Goal: Ask a question: Seek information or help from site administrators or community

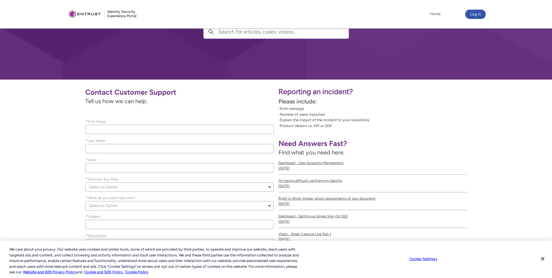
scroll to position [58, 0]
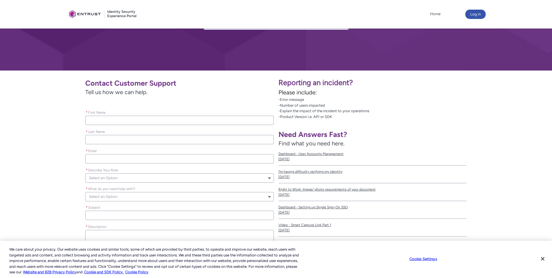
click at [144, 199] on button "Select an Option" at bounding box center [179, 196] width 188 height 9
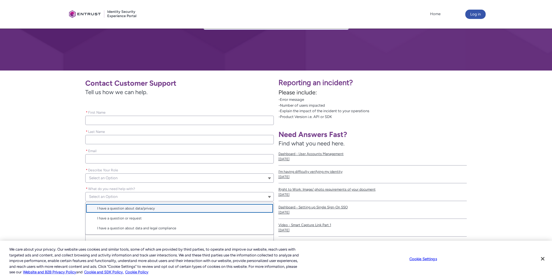
scroll to position [87, 0]
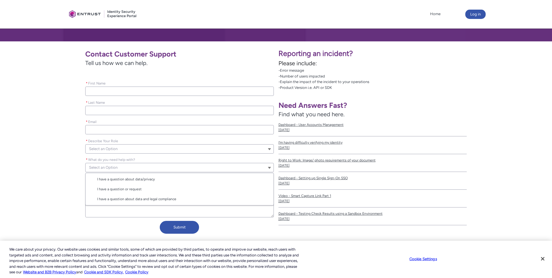
click at [74, 148] on div "Contact Customer Support Tell us how we can help. Please leave this field empty…" at bounding box center [139, 141] width 269 height 190
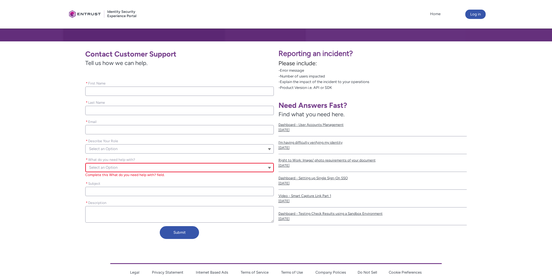
click at [107, 93] on input "* First Name" at bounding box center [179, 90] width 188 height 9
type lightning-primitive-input-simple "Corey"
type lightning-primitive-input-simple "Corey Mechalske"
type lightning-primitive-input-simple "cmechalske@outlook.com"
type input "Corey"
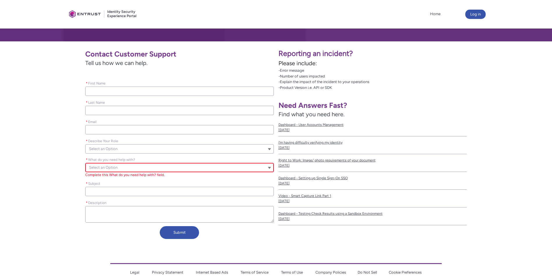
type input "Corey Mechalske"
type input "cmechalske@outlook.com"
drag, startPoint x: 141, startPoint y: 131, endPoint x: 67, endPoint y: 128, distance: 73.7
click at [67, 128] on div "Contact Customer Support Tell us how we can help. Please leave this field empty…" at bounding box center [139, 143] width 269 height 195
type lightning-primitive-input-simple "c"
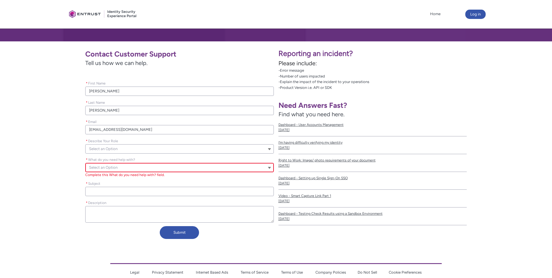
type input "c"
type lightning-primitive-input-simple "cm"
type input "cm"
type lightning-primitive-input-simple "cme"
type input "cme"
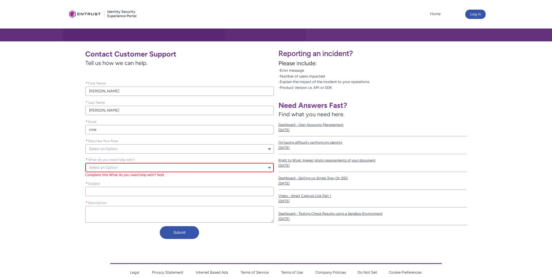
type lightning-primitive-input-simple "cmec"
type input "cmec"
type lightning-primitive-input-simple "cmech"
type input "cmech"
type lightning-primitive-input-simple "cmecha"
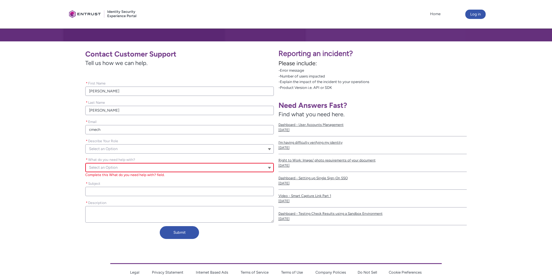
type input "cmecha"
type lightning-primitive-input-simple "cmechal"
type input "cmechal"
type lightning-primitive-input-simple "cmechals"
type input "cmechals"
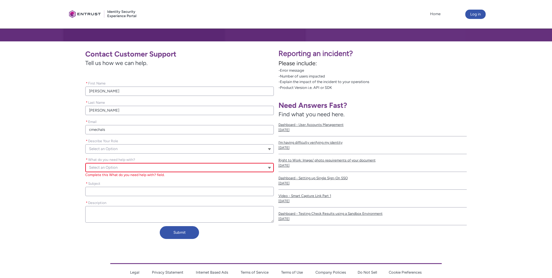
type lightning-primitive-input-simple "cmechalsk"
type input "cmechalsk"
type lightning-primitive-input-simple "cmechalske"
type input "cmechalske"
type lightning-primitive-input-simple "cmechalske@"
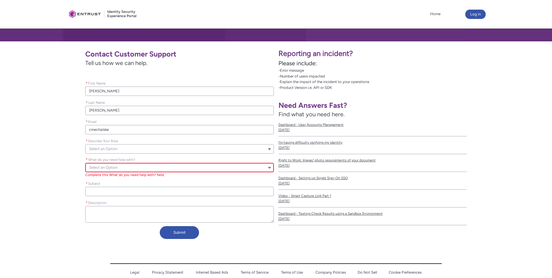
type input "cmechalske@"
type lightning-primitive-input-simple "cmechalske@a"
type input "cmechalske@a"
type lightning-primitive-input-simple "cmechalske@ab"
type input "cmechalske@ab"
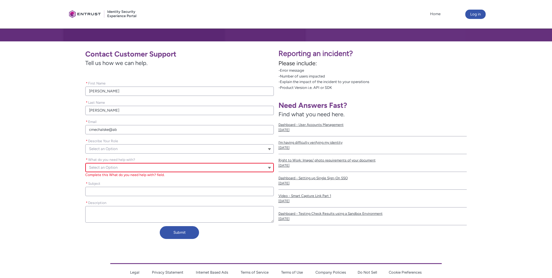
type lightning-primitive-input-simple "cmechalske@abi"
type input "cmechalske@abi"
type lightning-primitive-input-simple "cmechalske@abil"
type input "cmechalske@abil"
type lightning-primitive-input-simple "cmechalske@abilt"
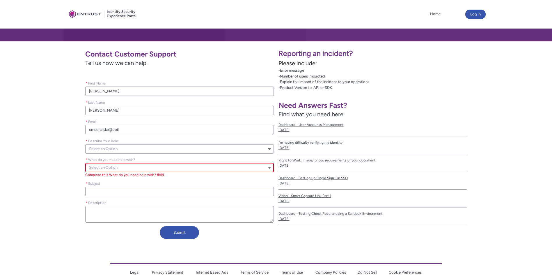
type input "cmechalske@abilt"
type lightning-primitive-input-simple "cmechalske@abilty"
type input "cmechalske@abilty"
type lightning-primitive-input-simple "cmechalske@abiltyo"
type input "cmechalske@abiltyo"
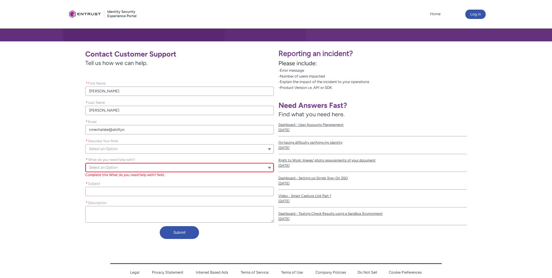
type lightning-primitive-input-simple "cmechalske@abiltyon"
type input "cmechalske@abiltyon"
type lightning-primitive-input-simple "cmechalske@abiltyone"
type input "cmechalske@abiltyone"
type lightning-primitive-input-simple "cmechalske@abiltyone."
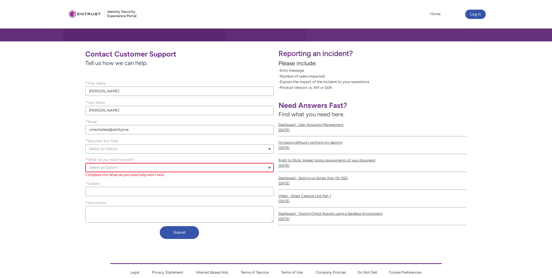
type input "cmechalske@abiltyone."
type lightning-primitive-input-simple "cmechalske@abiltyone.g"
type input "cmechalske@abiltyone.g"
type lightning-primitive-input-simple "cmechalske@abiltyone.go"
type input "cmechalske@abiltyone.go"
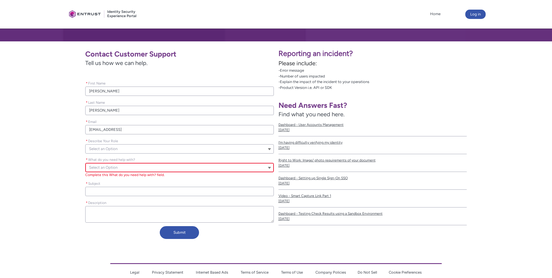
type lightning-primitive-input-simple "cmechalske@abiltyone.gov"
type input "cmechalske@abiltyone.gov"
type lightning-primitive-input-simple "cmechalske@abiltyone.go"
type input "cmechalske@abiltyone.go"
type lightning-primitive-input-simple "cmechalske@abiltyone.g"
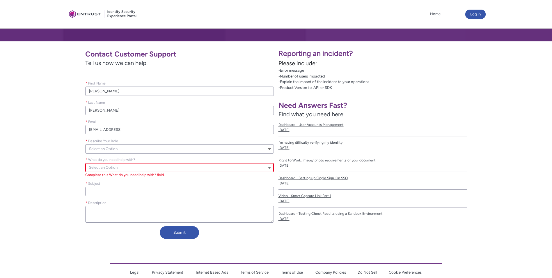
type input "cmechalske@abiltyone.g"
type lightning-primitive-input-simple "cmechalske@abiltyone."
type input "cmechalske@abiltyone."
type lightning-primitive-input-simple "cmechalske@abiltyone"
type input "cmechalske@abiltyone"
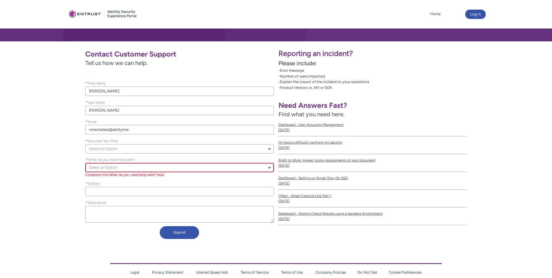
type lightning-primitive-input-simple "cmechalske@abiltyon"
type input "cmechalske@abiltyon"
type lightning-primitive-input-simple "cmechalske@abiltyo"
type input "cmechalske@abiltyo"
type lightning-primitive-input-simple "cmechalske@abilty"
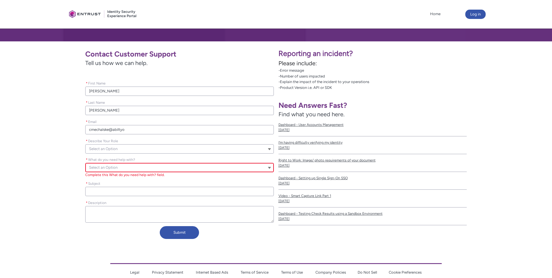
type input "cmechalske@abilty"
type lightning-primitive-input-simple "cmechalske@abilt"
type input "cmechalske@abilt"
type lightning-primitive-input-simple "cmechalske@abil"
type input "cmechalske@abil"
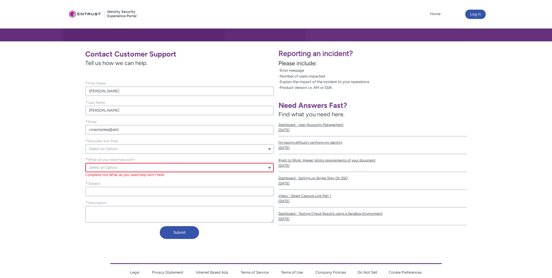
type lightning-primitive-input-simple "cmechalske@abi"
type input "cmechalske@abi"
type lightning-primitive-input-simple "cmechalske@abil"
type input "cmechalske@abil"
type lightning-primitive-input-simple "cmechalske@abili"
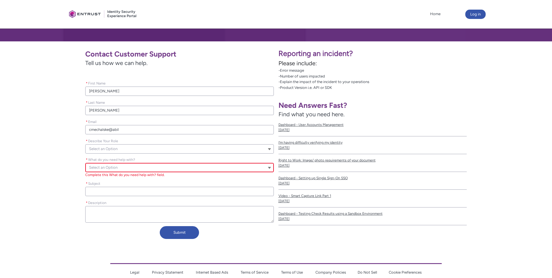
type input "cmechalske@abili"
type lightning-primitive-input-simple "cmechalske@abilit"
type input "cmechalske@abilit"
type lightning-primitive-input-simple "cmechalske@ability"
type input "cmechalske@ability"
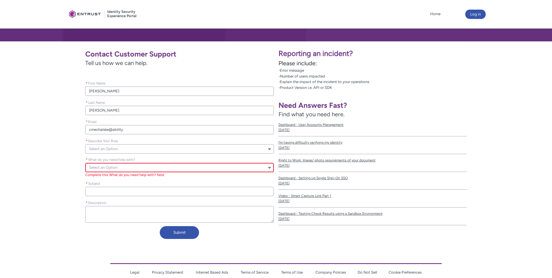
type lightning-primitive-input-simple "cmechalske@abilityo"
type input "cmechalske@abilityo"
type lightning-primitive-input-simple "cmechalske@abilityon"
type input "cmechalske@abilityon"
type lightning-primitive-input-simple "cmechalske@abilityone"
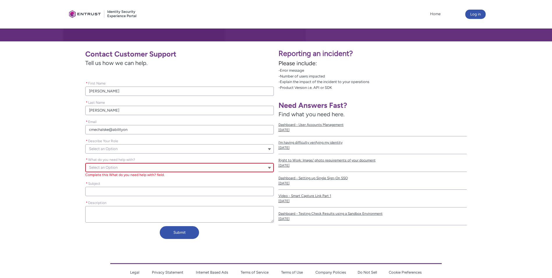
type input "cmechalske@abilityone"
type lightning-primitive-input-simple "cmechalske@abilityone."
type input "cmechalske@abilityone."
type lightning-primitive-input-simple "cmechalske@abilityone.g"
type input "cmechalske@abilityone.g"
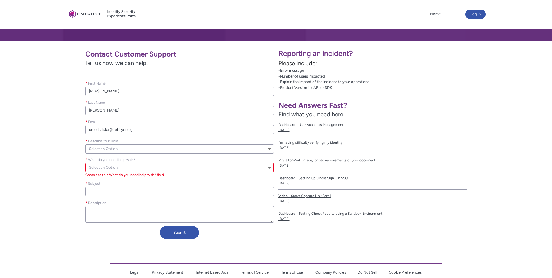
type lightning-primitive-input-simple "cmechalske@abilityone.go"
type input "cmechalske@abilityone.go"
type lightning-primitive-input-simple "cmechalske@abilityone.gov"
type input "cmechalske@abilityone.gov"
click at [124, 149] on button "Select an Option" at bounding box center [179, 148] width 188 height 9
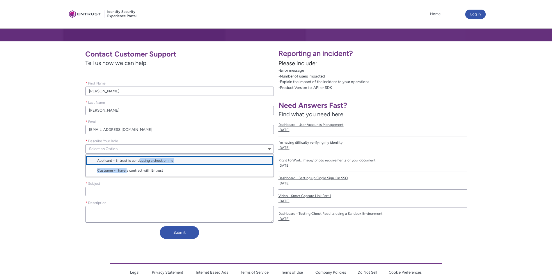
drag, startPoint x: 127, startPoint y: 172, endPoint x: 140, endPoint y: 151, distance: 24.6
click at [139, 152] on div "Select an Option Applicant - Entrust is conducting a check on me Customer - I h…" at bounding box center [179, 148] width 188 height 9
click at [143, 146] on button "Select an Option" at bounding box center [179, 148] width 188 height 9
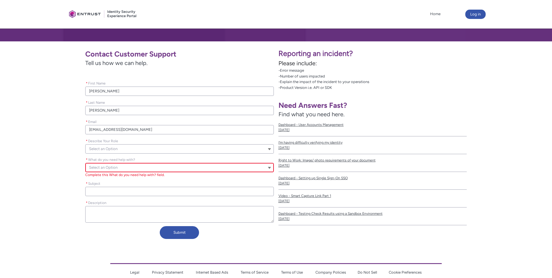
click at [143, 146] on button "Select an Option" at bounding box center [179, 148] width 188 height 9
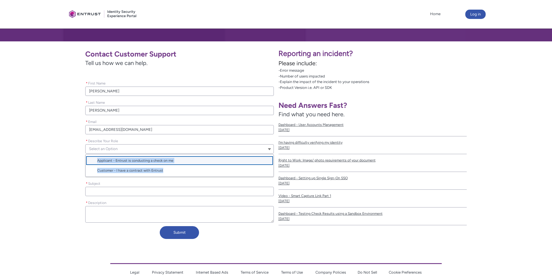
click at [153, 162] on span "Applicant - Entrust is conducting a check on me" at bounding box center [135, 160] width 76 height 4
type lightning-combobox "Applicant"
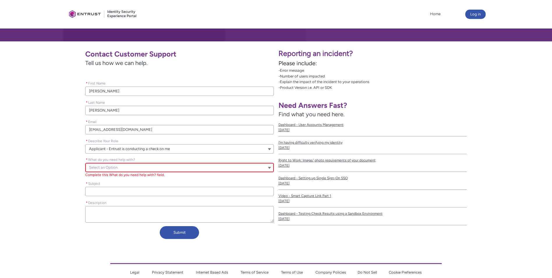
click at [152, 167] on button "Select an Option" at bounding box center [179, 167] width 188 height 9
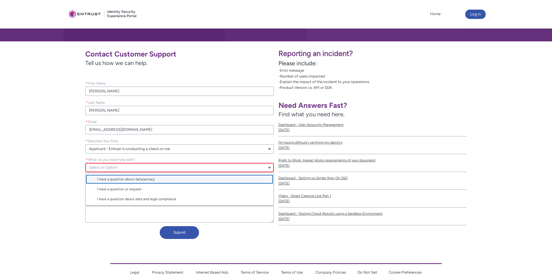
click at [152, 167] on button "Select an Option" at bounding box center [179, 167] width 188 height 9
